Goal: Navigation & Orientation: Find specific page/section

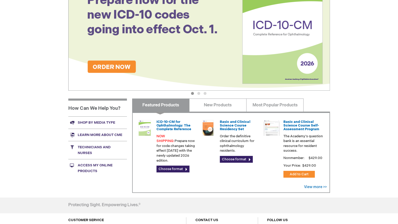
scroll to position [89, 0]
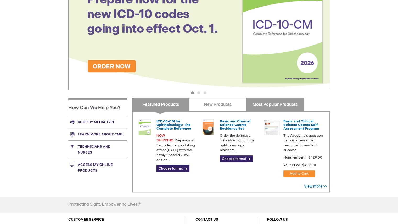
click at [255, 102] on link "Most Popular Products" at bounding box center [274, 104] width 57 height 13
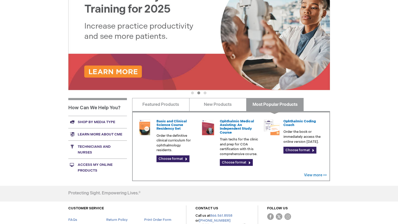
scroll to position [0, 0]
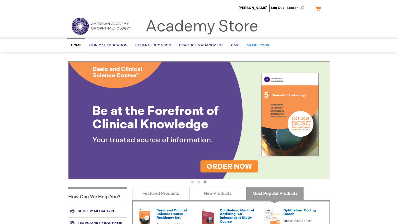
click at [256, 45] on span "Membership" at bounding box center [259, 45] width 24 height 4
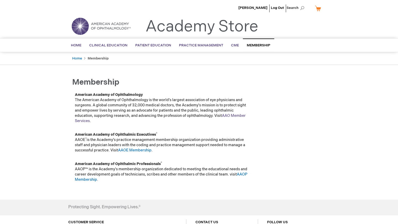
click at [235, 115] on link "AAO Member Services" at bounding box center [160, 118] width 171 height 10
